Goal: Find specific page/section: Find specific page/section

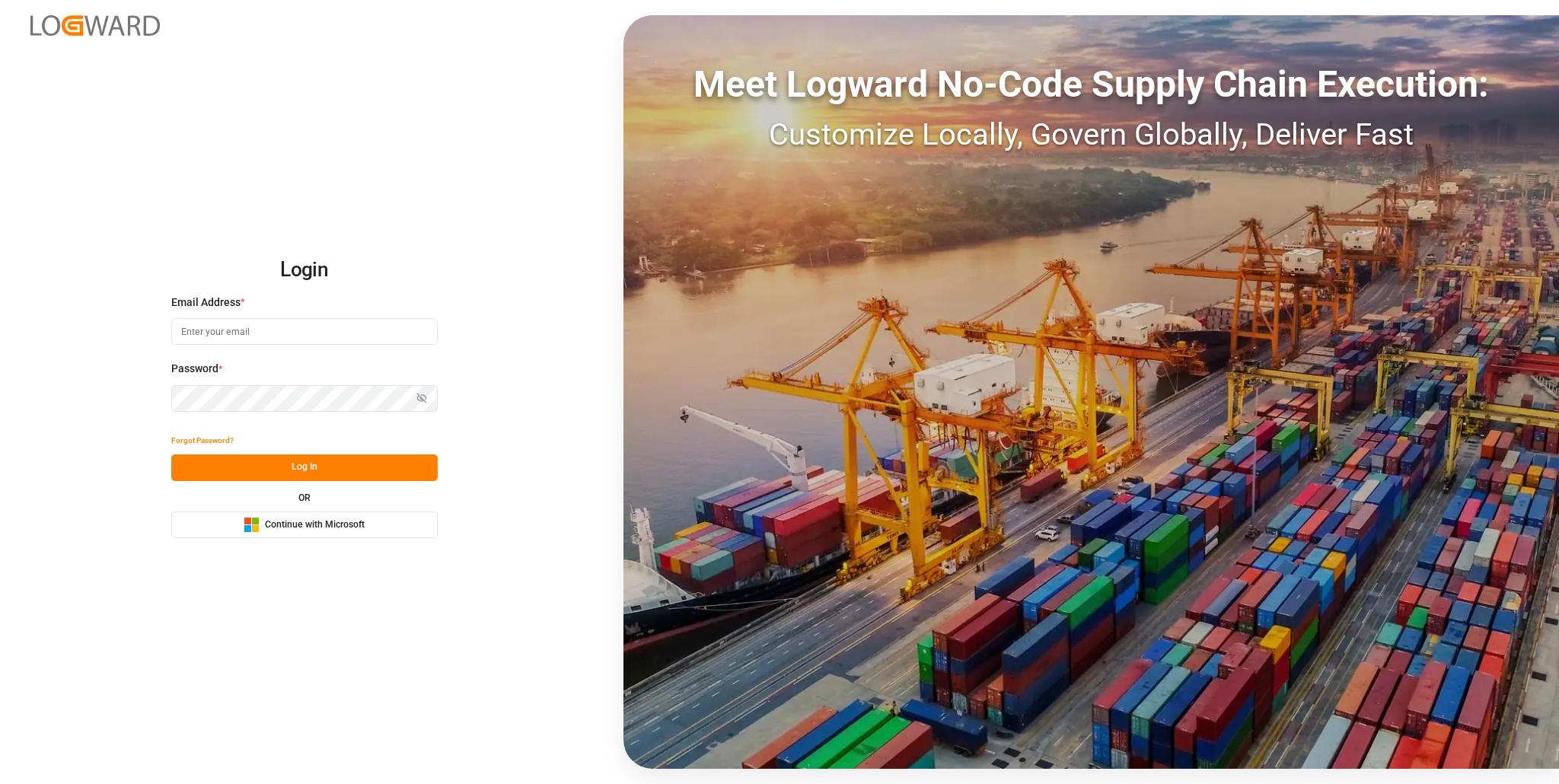
click at [294, 524] on span "Continue with Microsoft" at bounding box center [315, 525] width 100 height 14
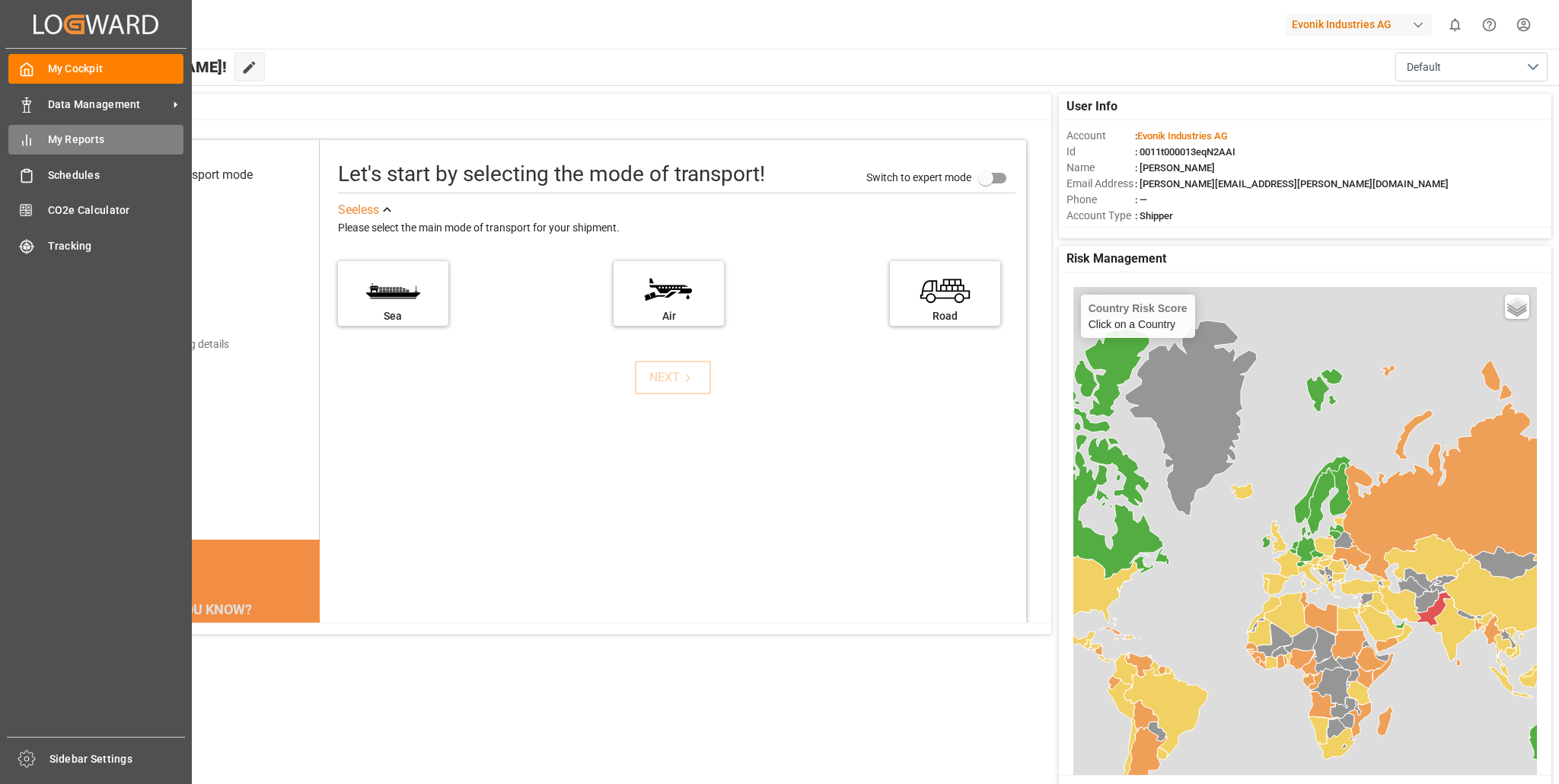
click at [92, 137] on span "My Reports" at bounding box center [116, 140] width 136 height 16
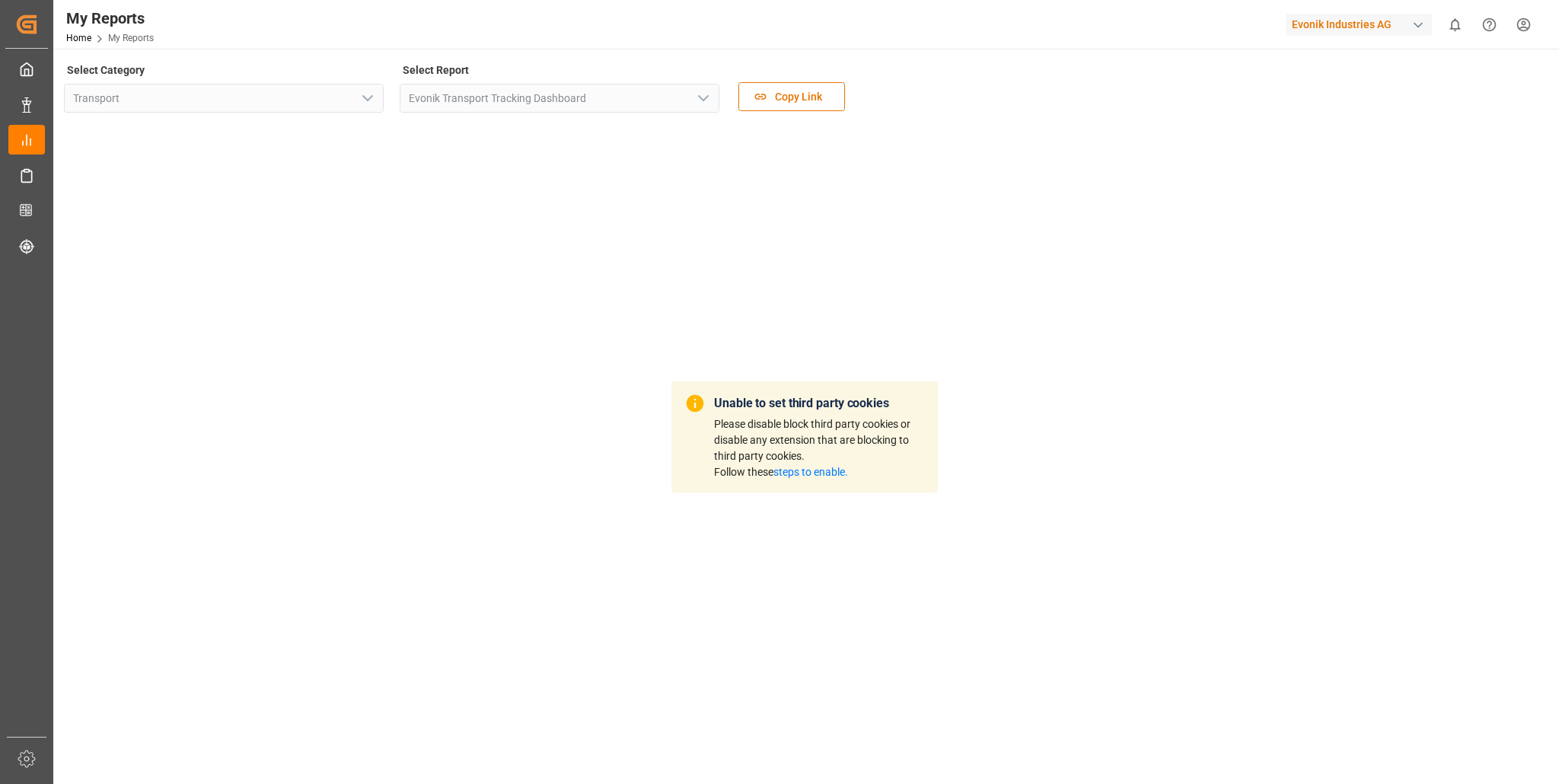
click at [804, 473] on link "steps to enable." at bounding box center [810, 471] width 74 height 12
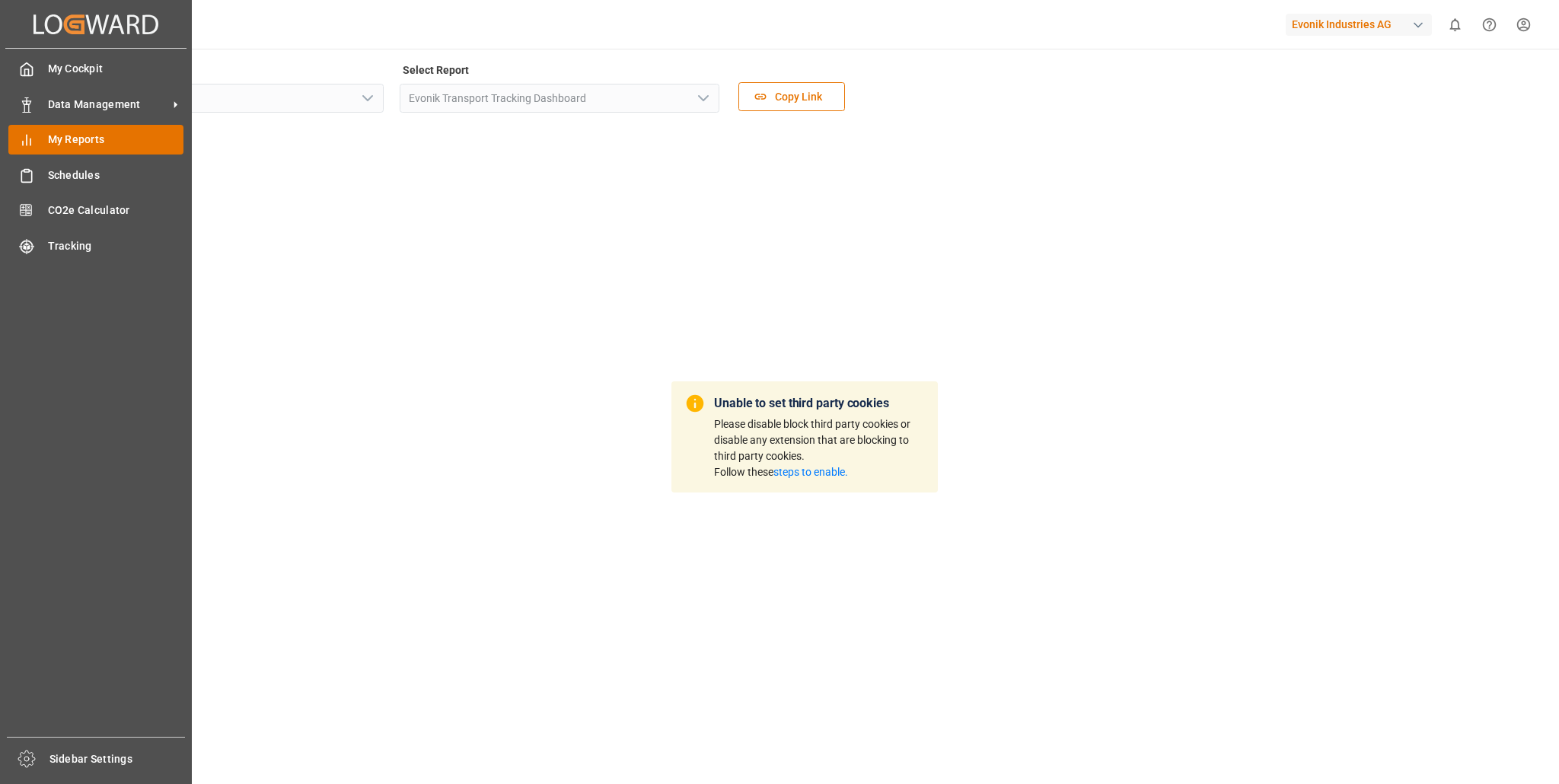
click at [117, 135] on span "My Reports" at bounding box center [116, 140] width 136 height 16
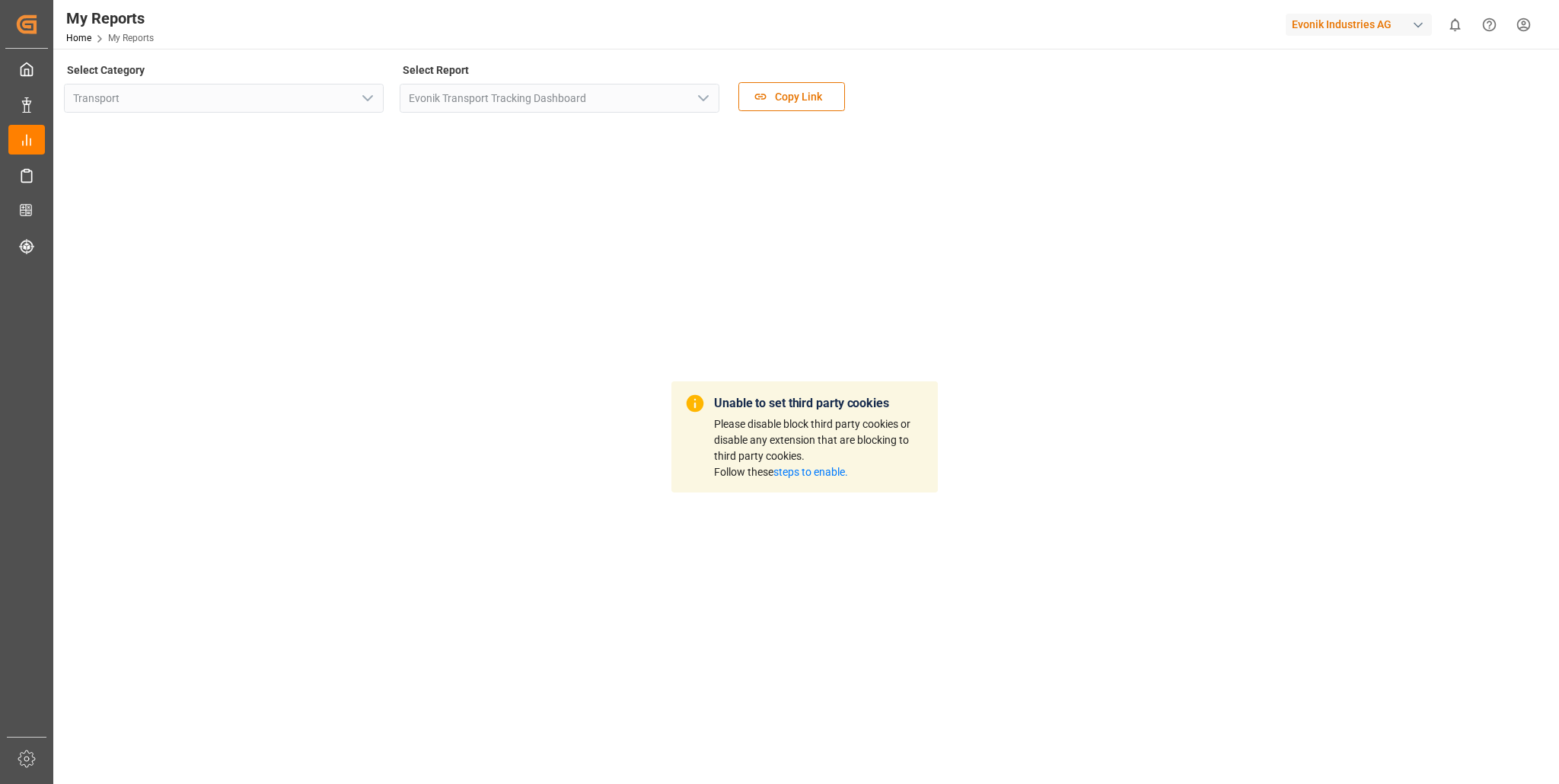
click at [1022, 380] on div "Unable to set third party cookies Please disable block third party cookies or d…" at bounding box center [804, 437] width 1481 height 627
click at [1404, 27] on div "Evonik Industries AG" at bounding box center [1358, 25] width 146 height 22
click at [1305, 97] on span "Evonik Industries AG" at bounding box center [1328, 97] width 100 height 16
click at [1120, 138] on div "Unable to set third party cookies Please disable block third party cookies or d…" at bounding box center [804, 437] width 1481 height 627
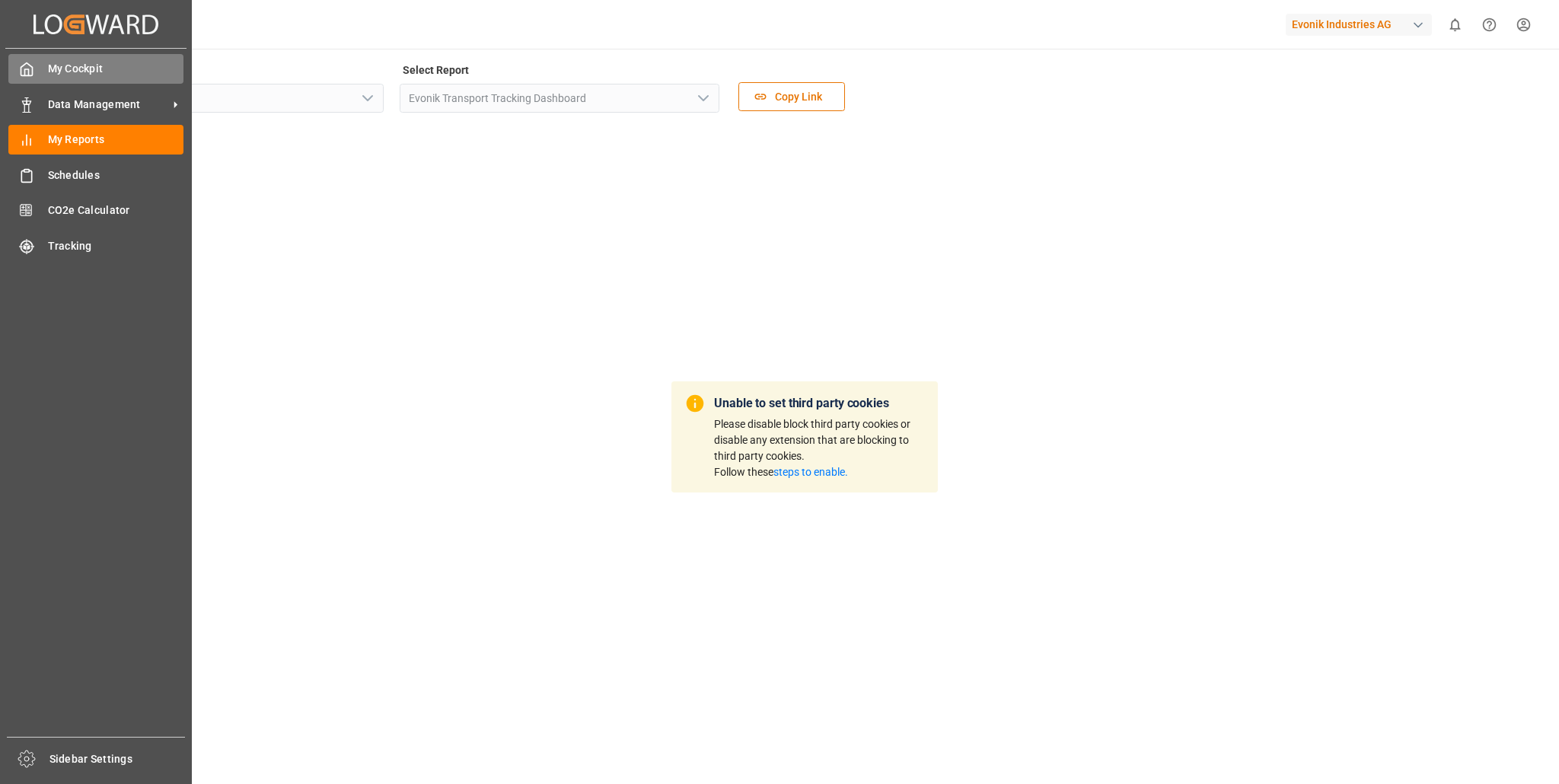
click at [61, 69] on span "My Cockpit" at bounding box center [116, 69] width 136 height 16
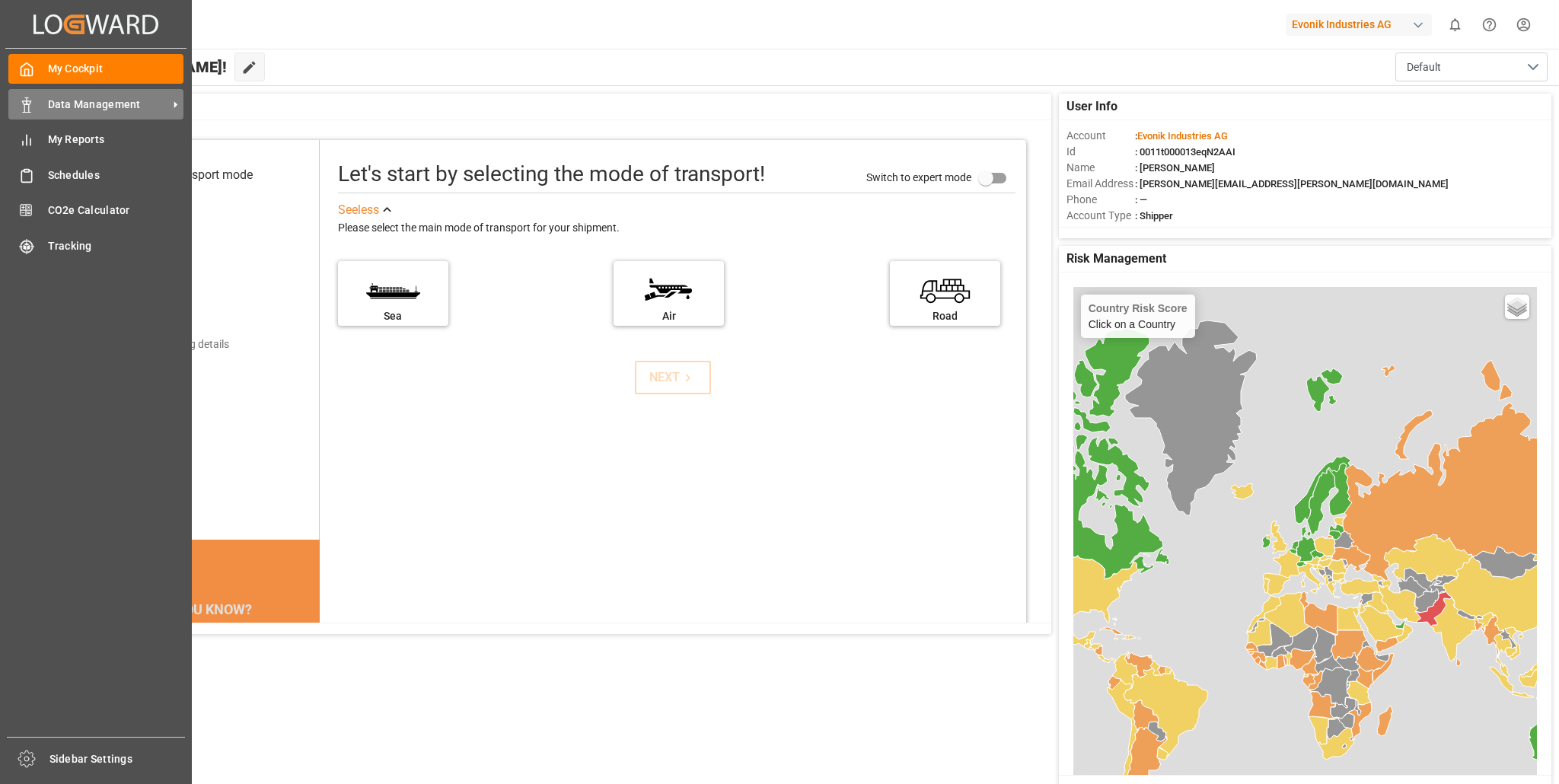
click at [88, 105] on span "Data Management" at bounding box center [108, 105] width 120 height 16
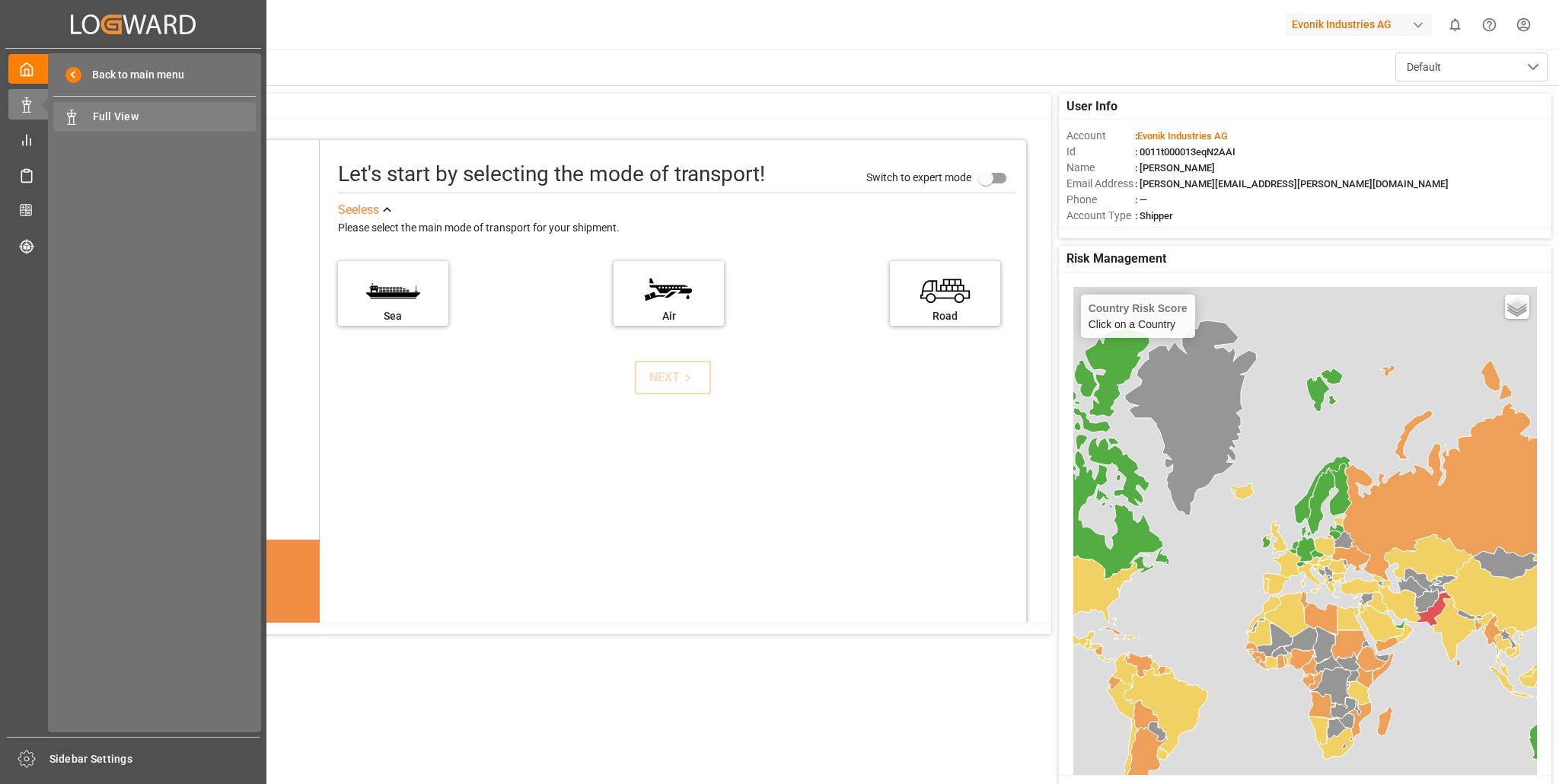
click at [122, 115] on span "Full View" at bounding box center [174, 117] width 164 height 16
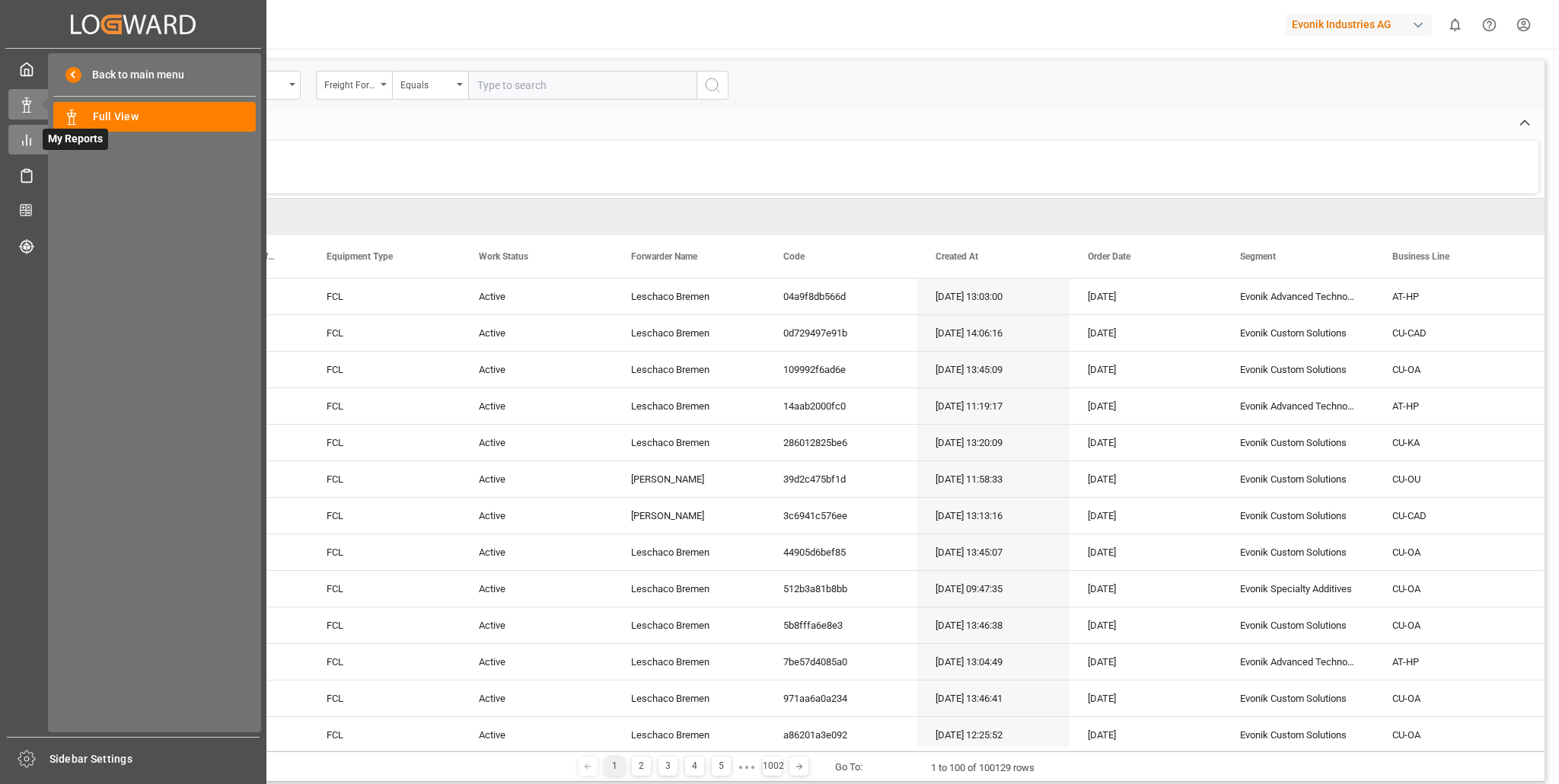
click at [27, 142] on line at bounding box center [27, 141] width 0 height 10
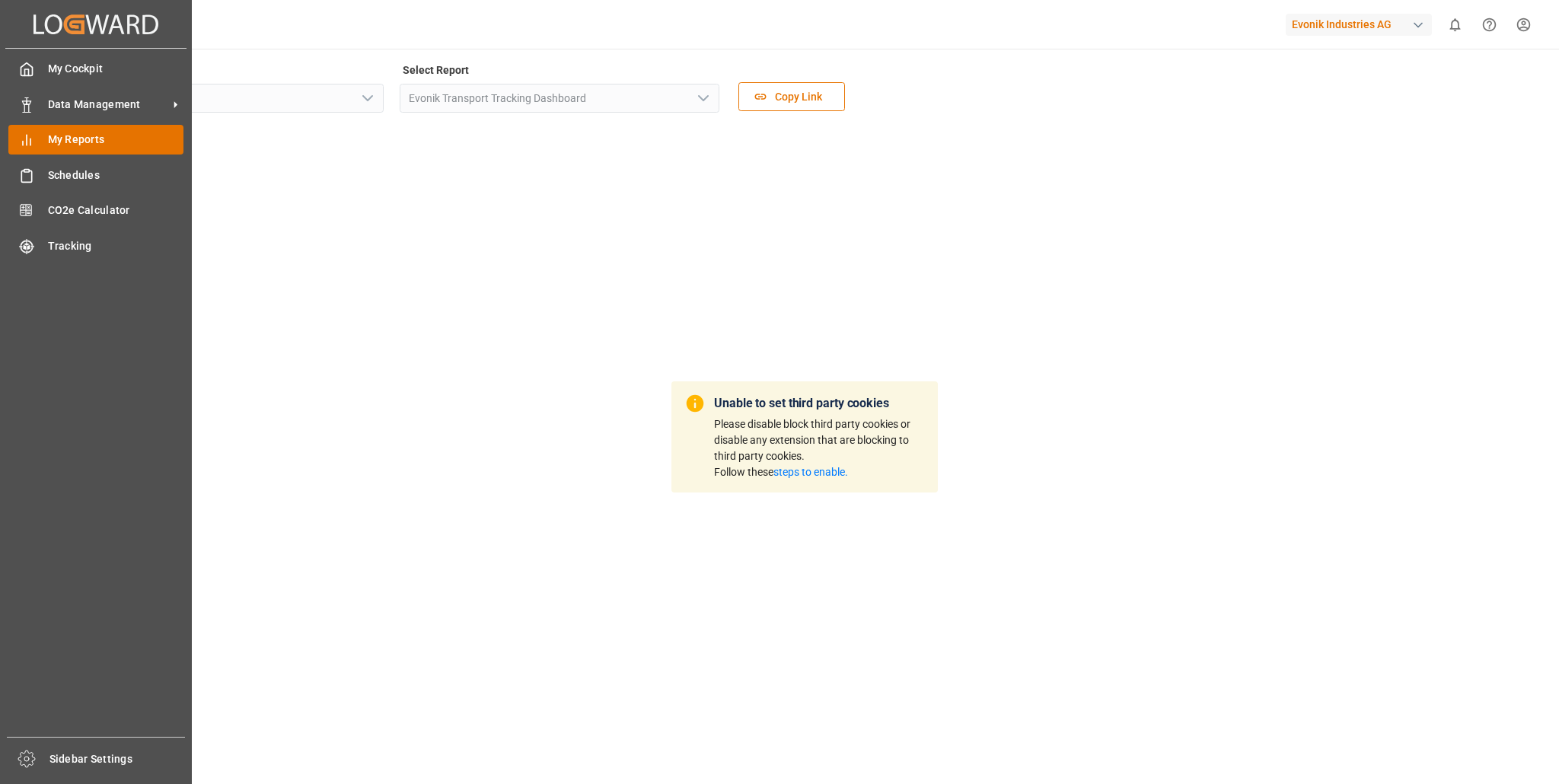
click at [105, 140] on span "My Reports" at bounding box center [116, 140] width 136 height 16
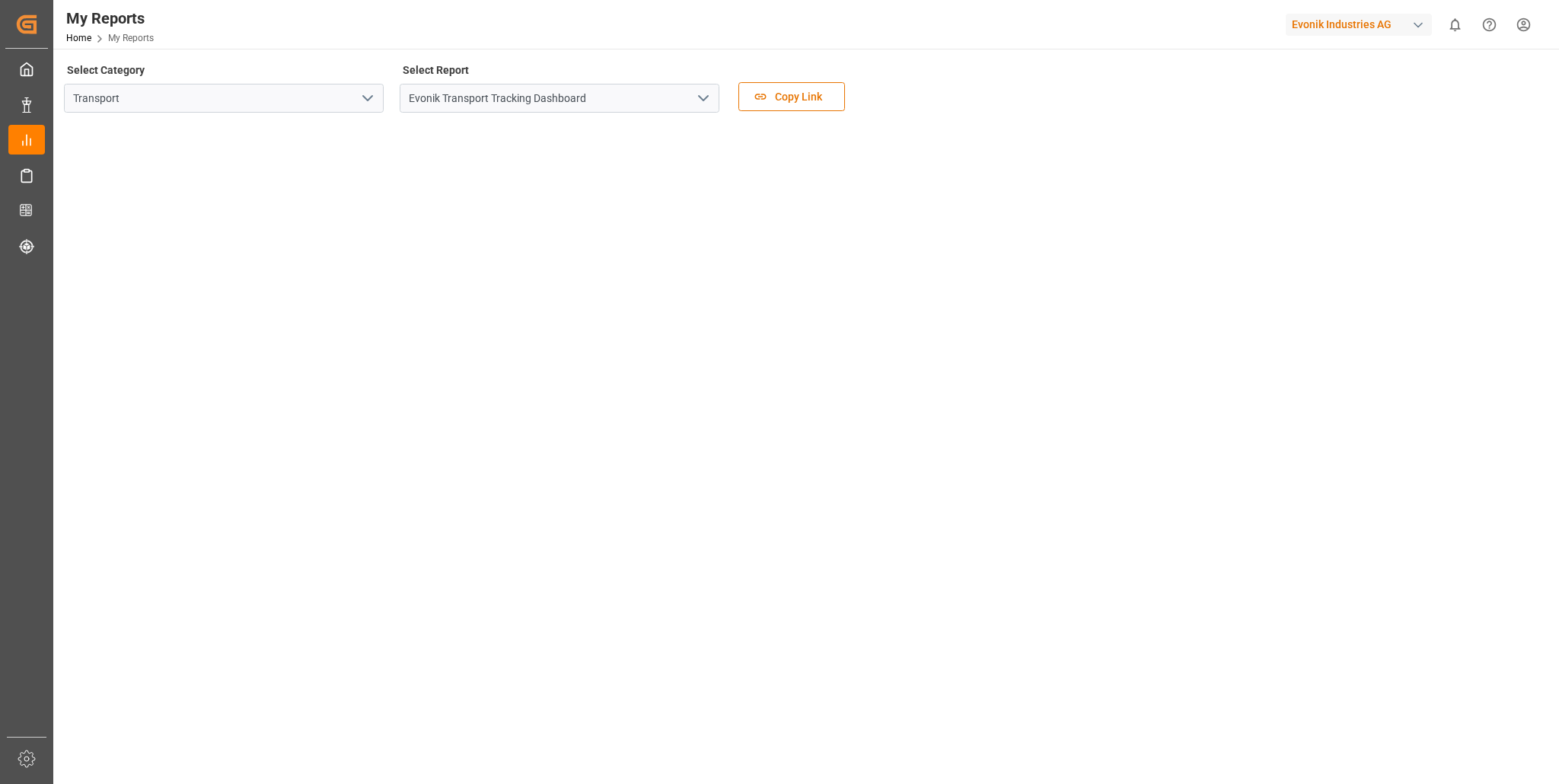
click at [372, 98] on icon "open menu" at bounding box center [367, 98] width 18 height 18
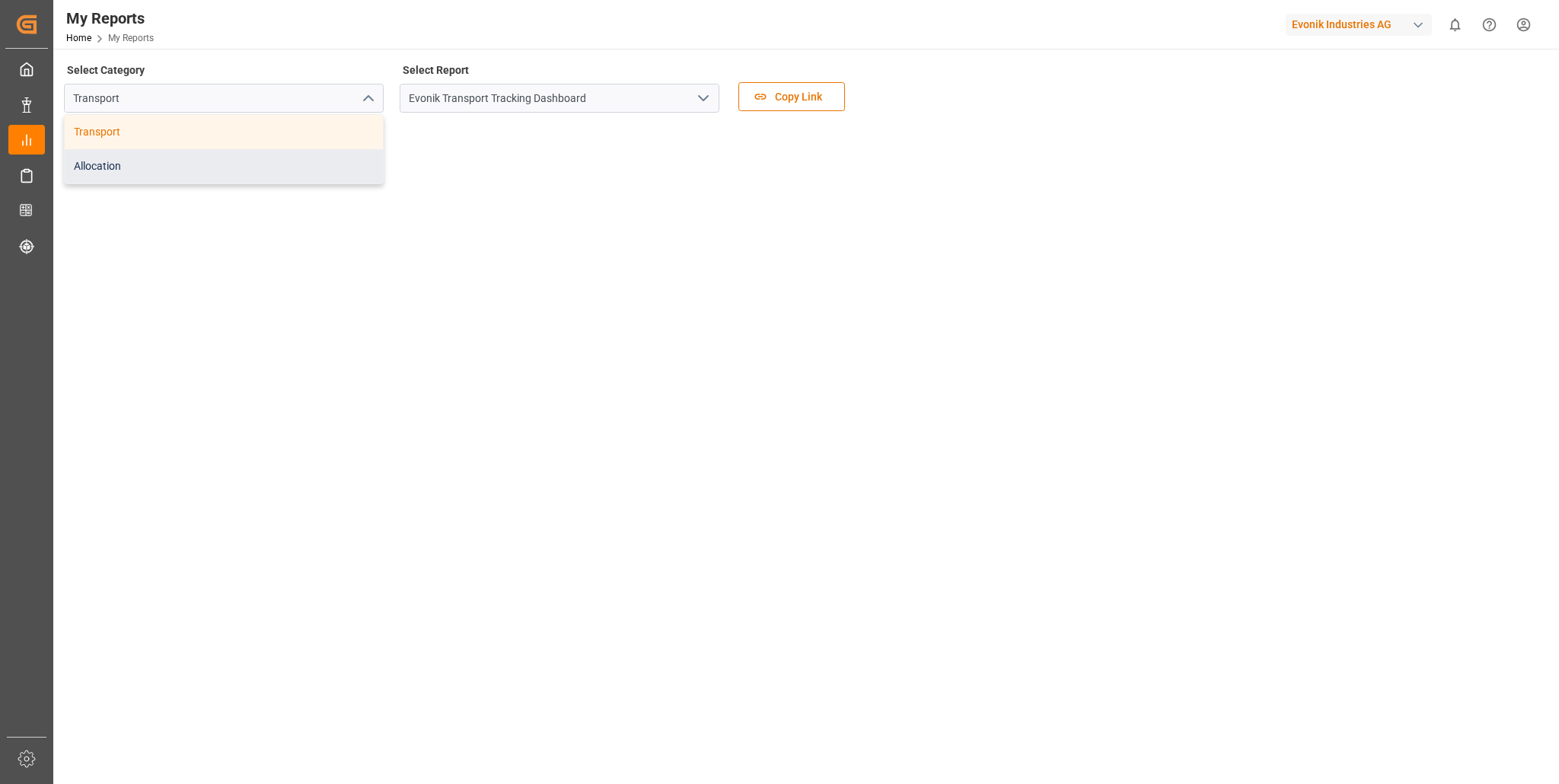
click at [170, 169] on div "Allocation" at bounding box center [223, 166] width 318 height 34
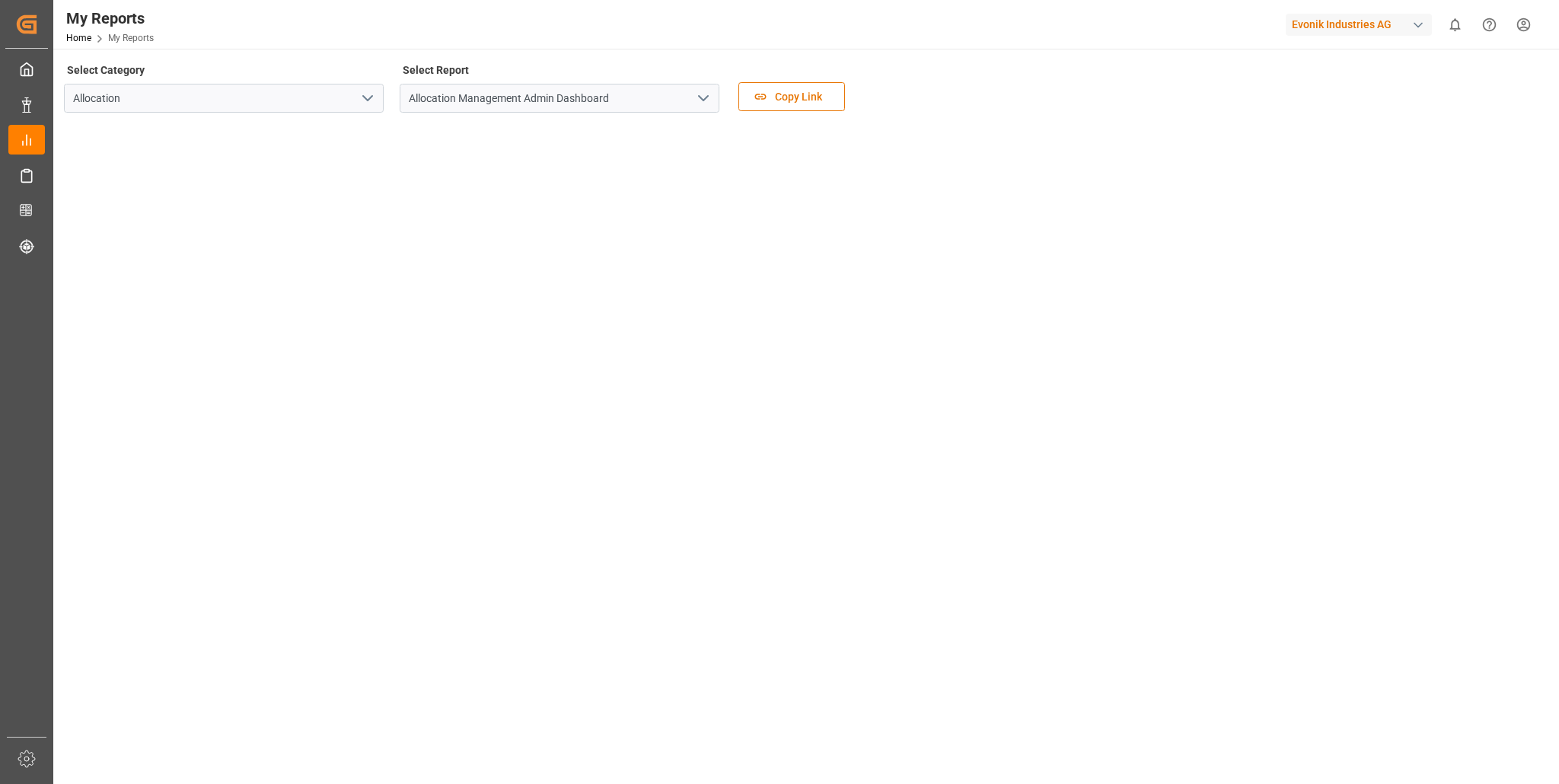
click at [706, 97] on polyline "open menu" at bounding box center [703, 98] width 9 height 5
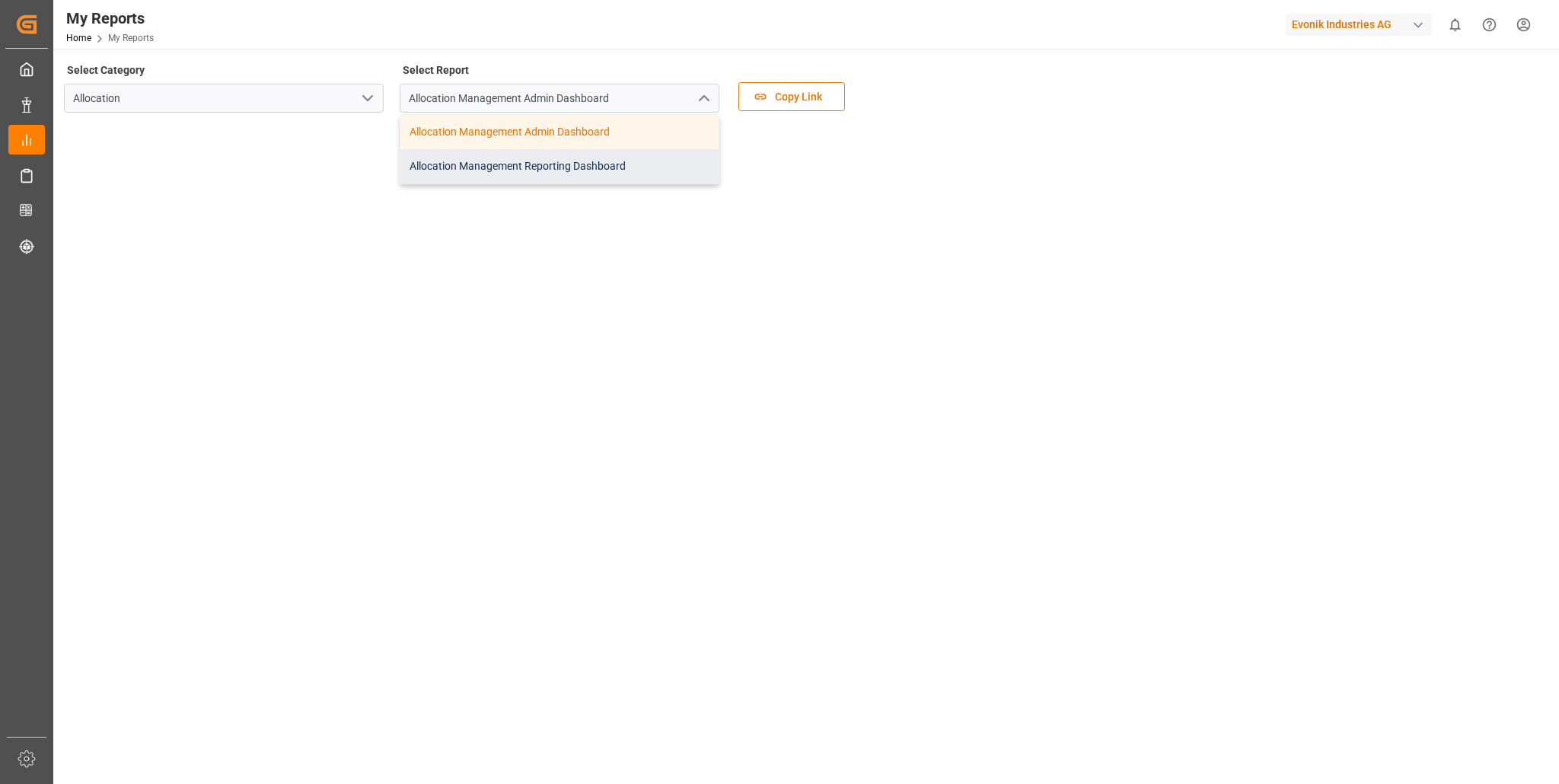
click at [552, 164] on div "Allocation Management Reporting Dashboard" at bounding box center [559, 166] width 318 height 34
